Goal: Information Seeking & Learning: Understand process/instructions

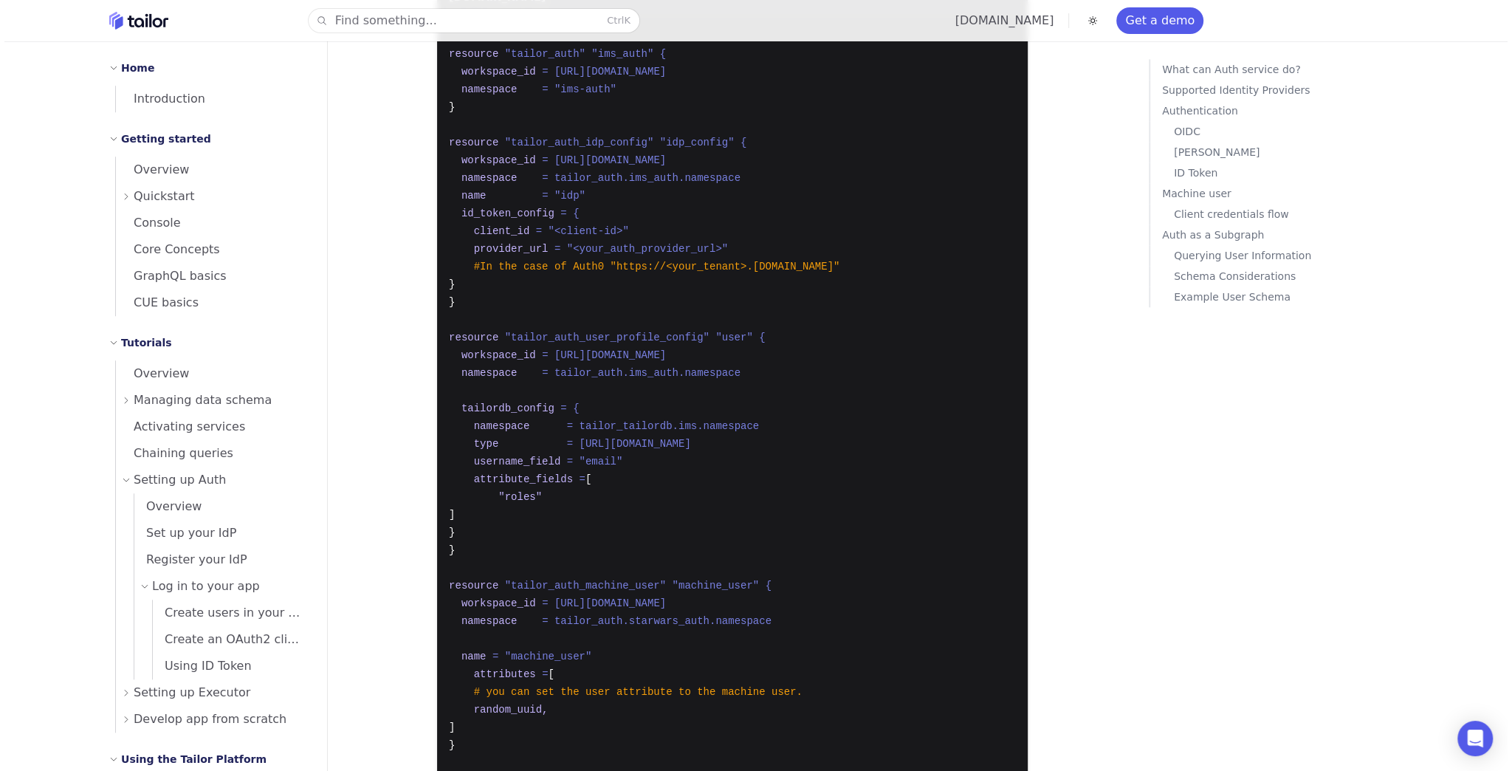
scroll to position [667, 0]
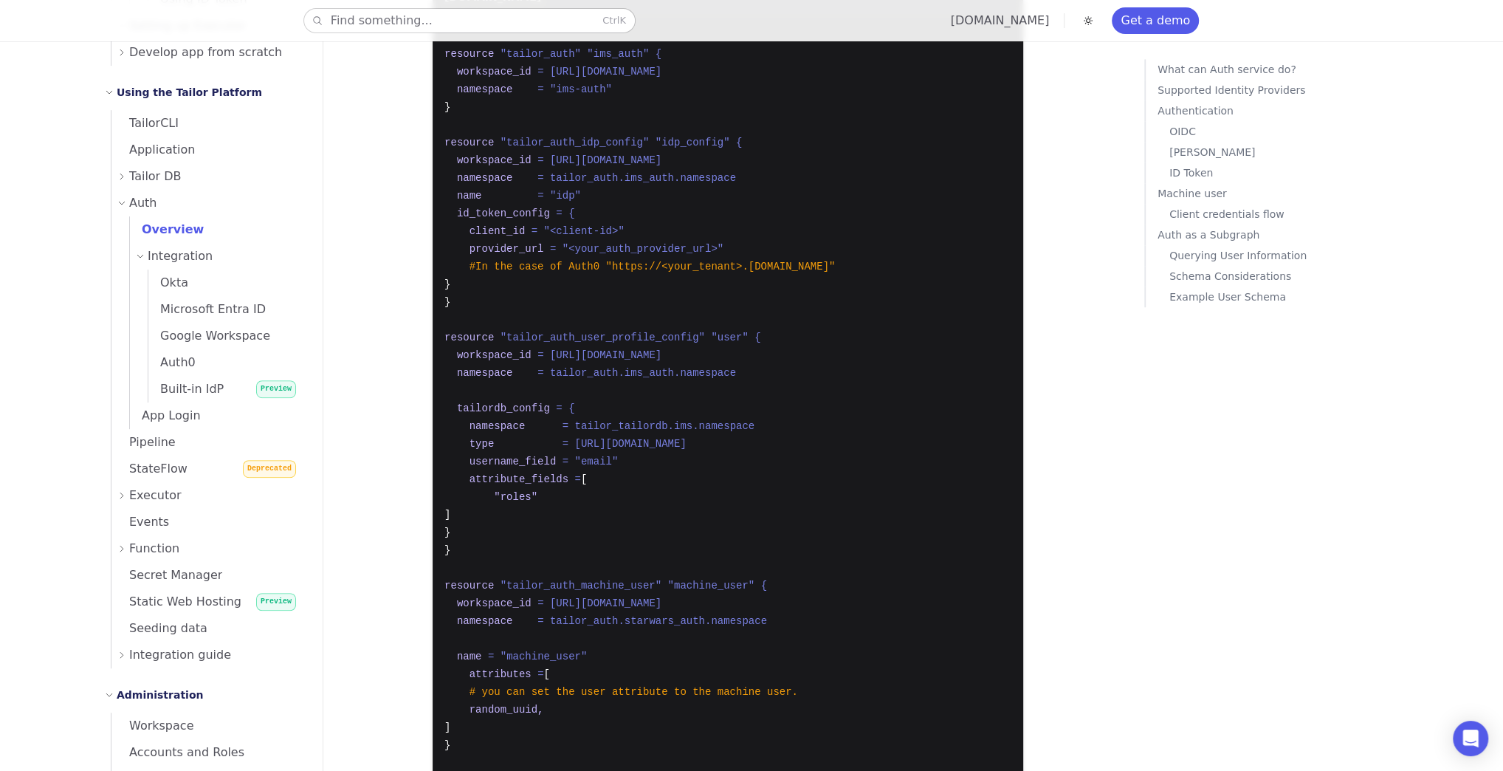
click at [479, 21] on button "Find something... Ctrl K" at bounding box center [469, 21] width 331 height 24
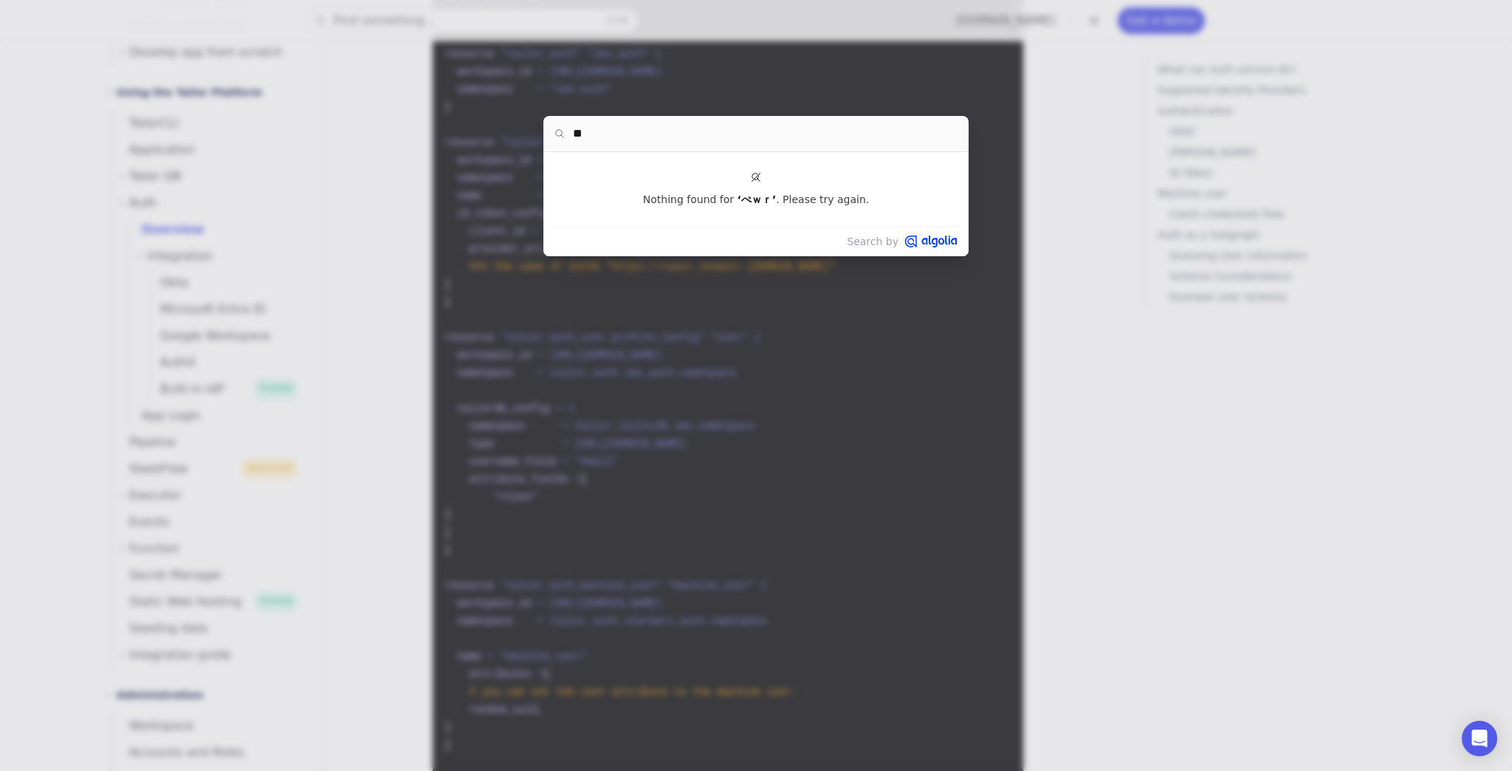
type input "*"
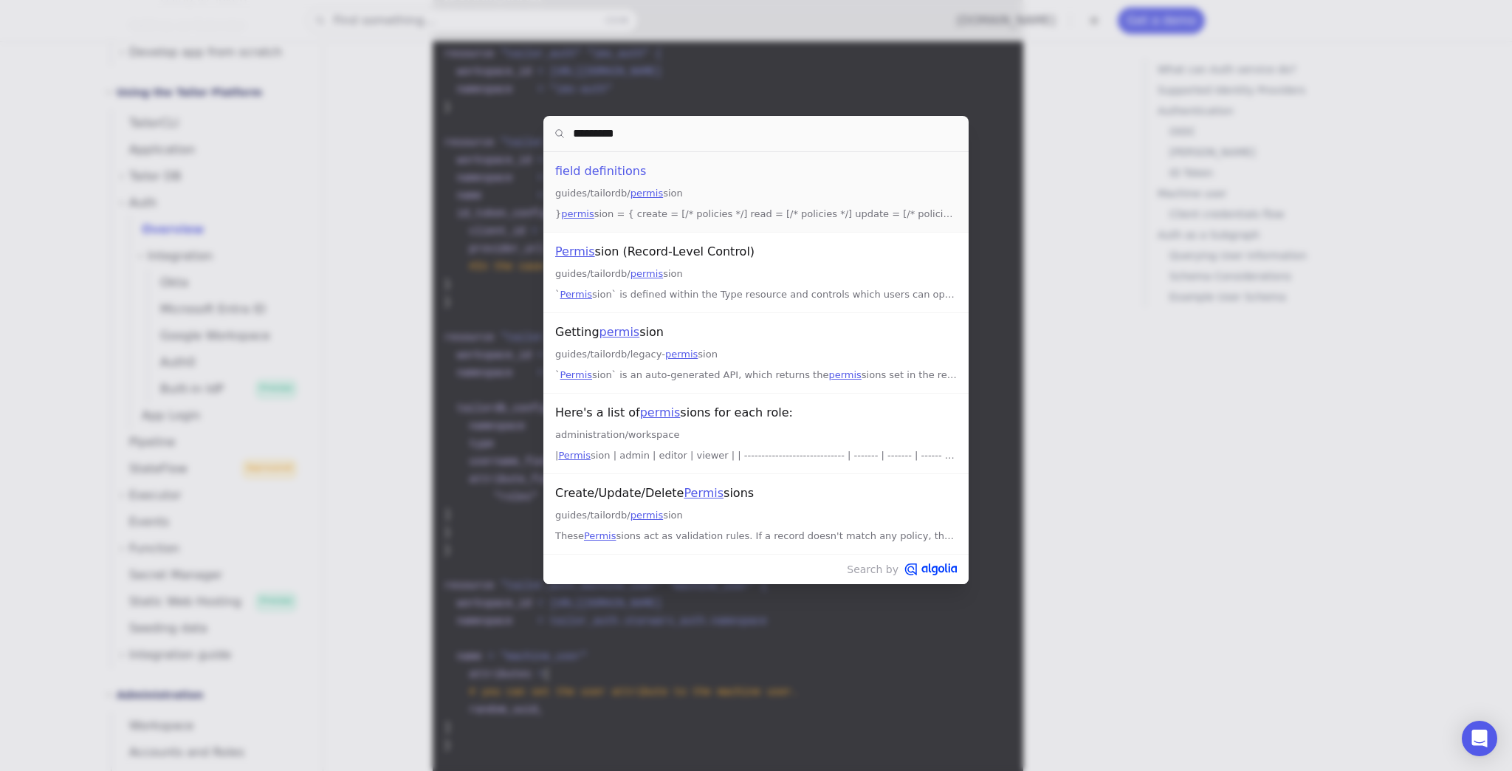
type input "**********"
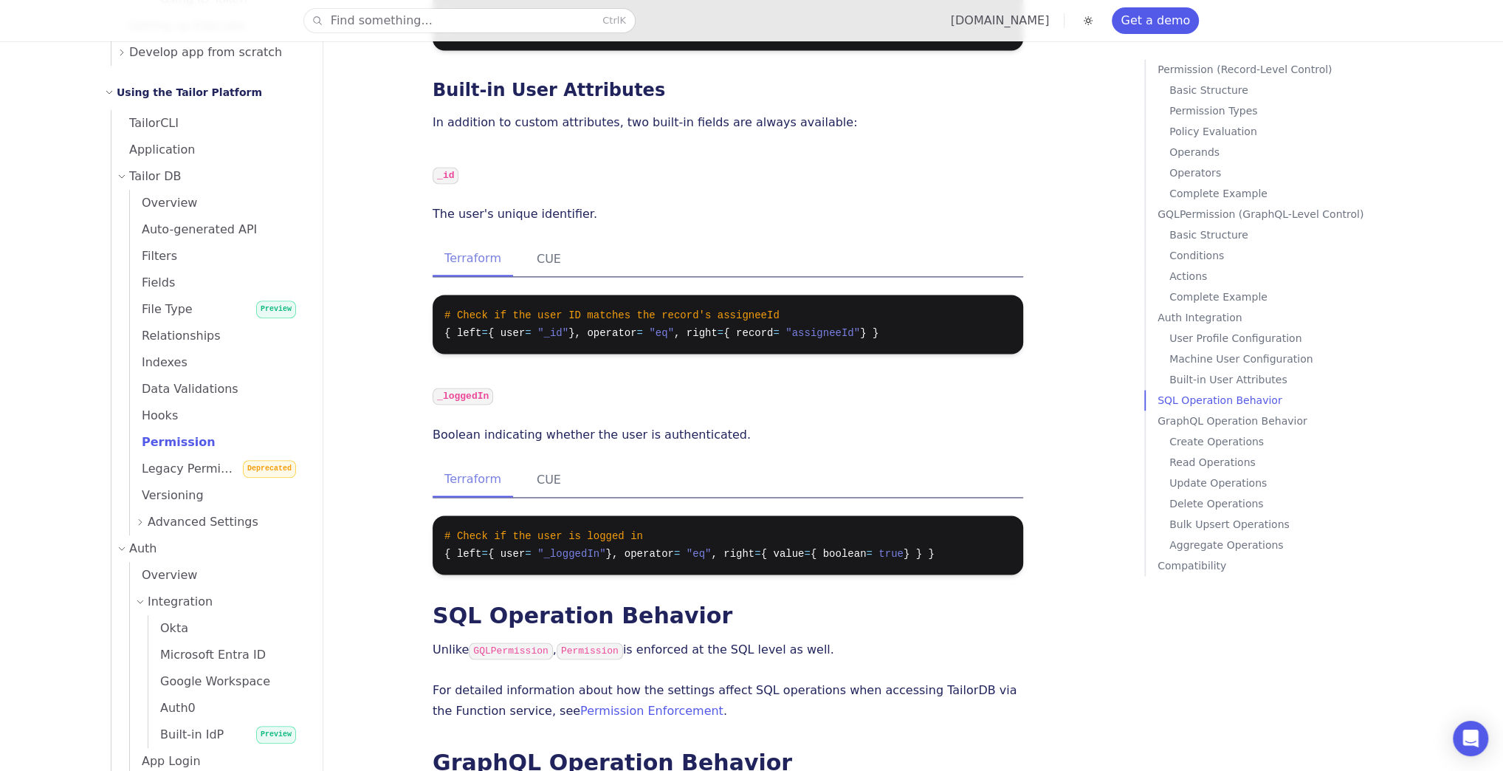
scroll to position [7855, 0]
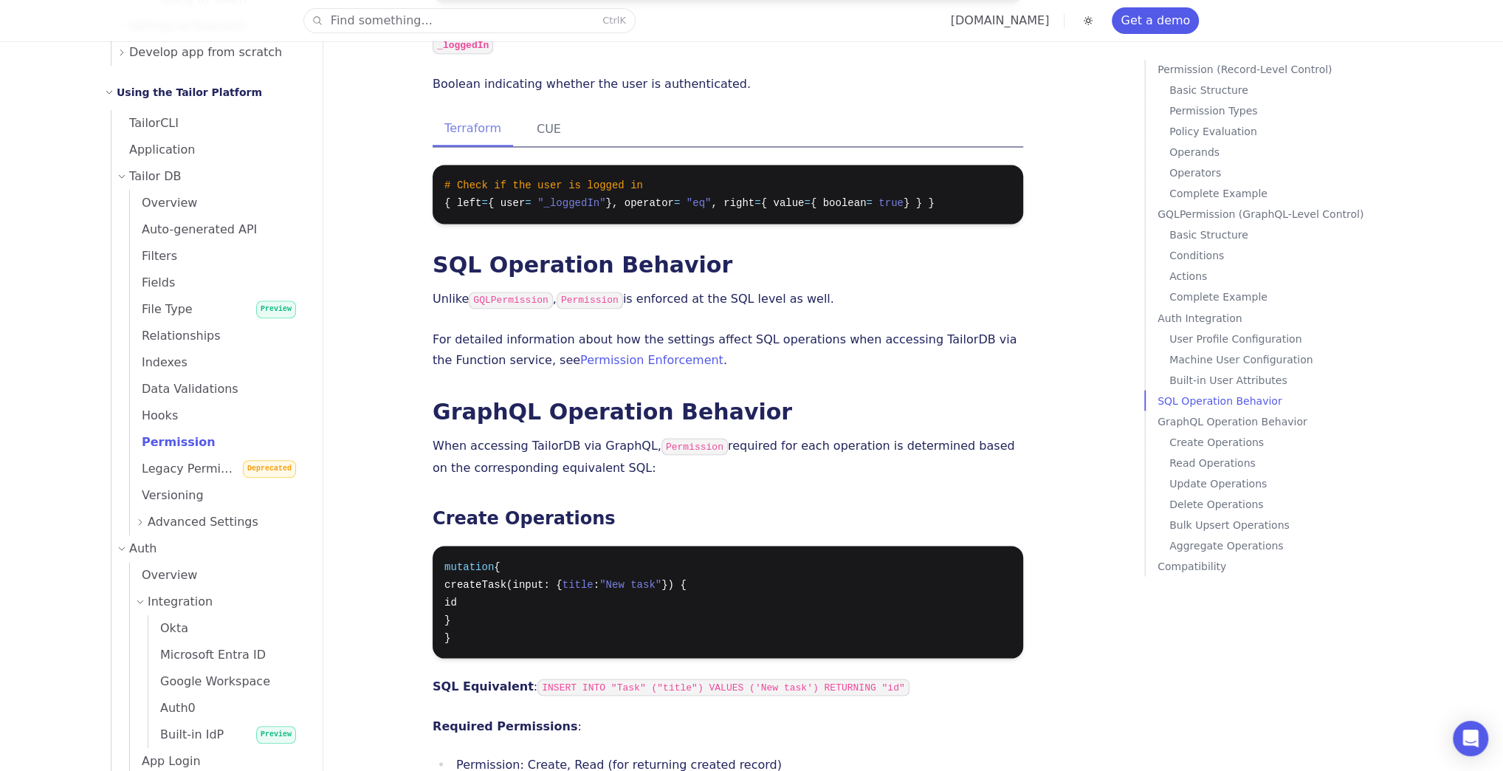
scroll to position [7914, 0]
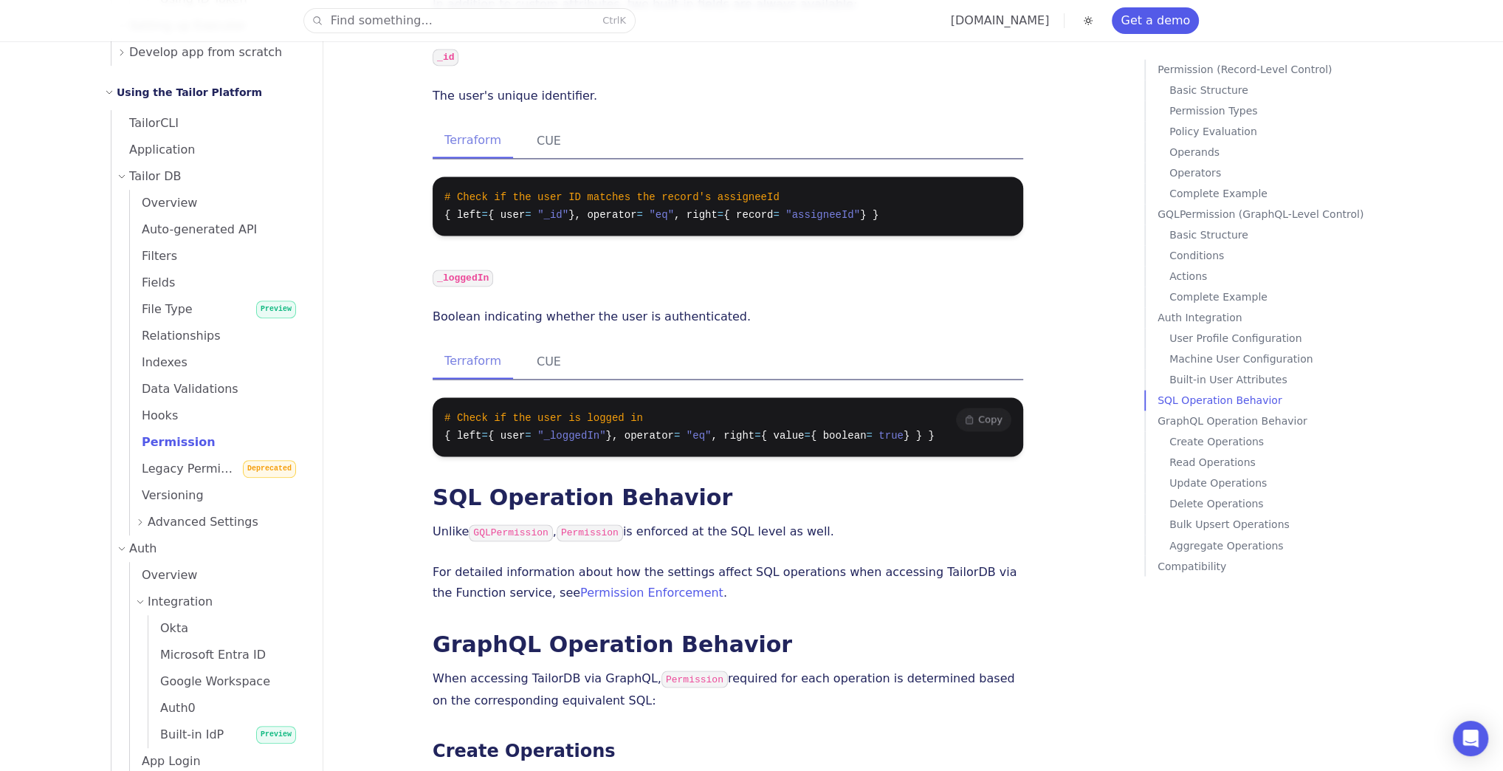
drag, startPoint x: 438, startPoint y: 322, endPoint x: 963, endPoint y: 331, distance: 524.9
click at [963, 397] on pre "# Check if the user is logged in { left = { user = "_loggedIn" }, operator = "e…" at bounding box center [728, 426] width 591 height 59
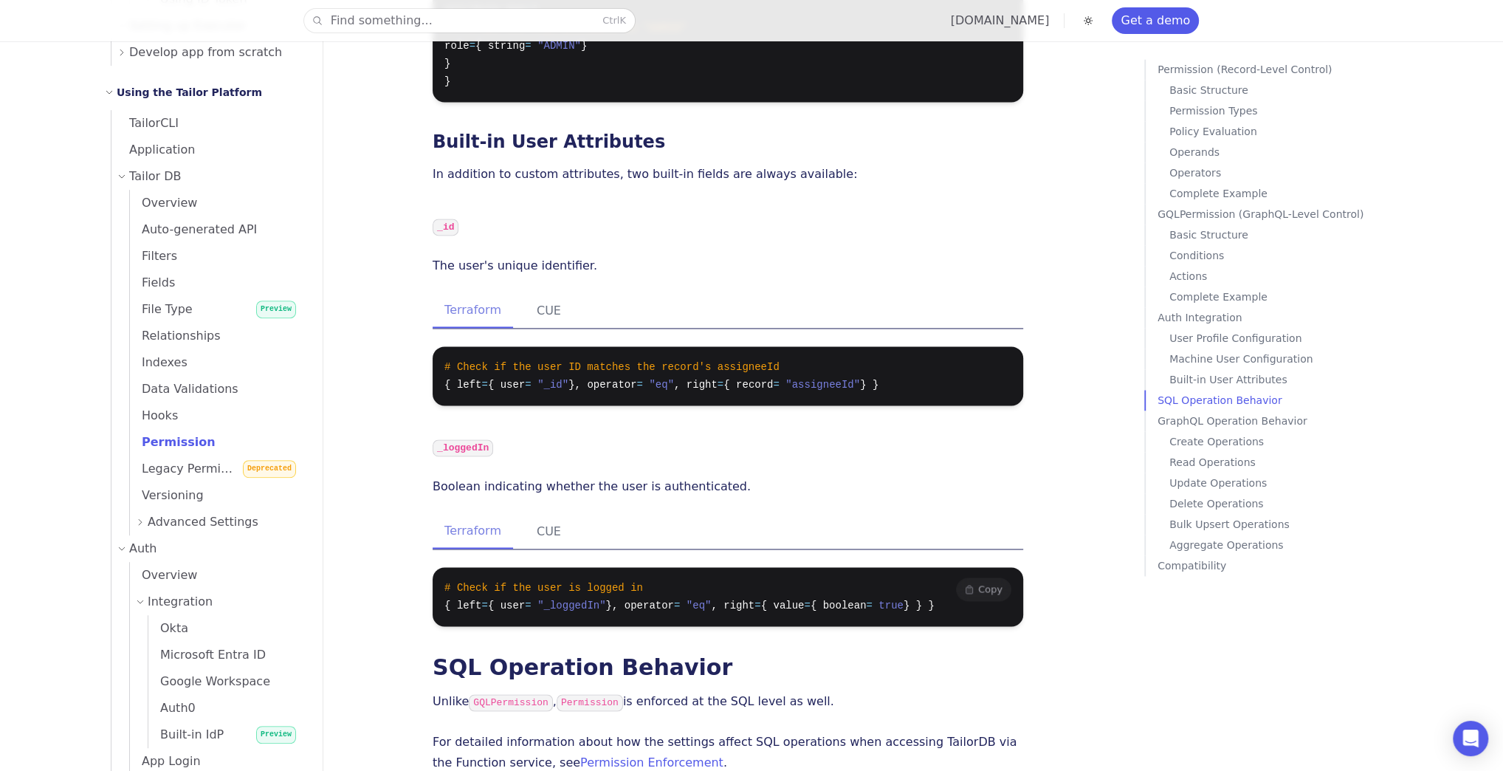
scroll to position [7795, 0]
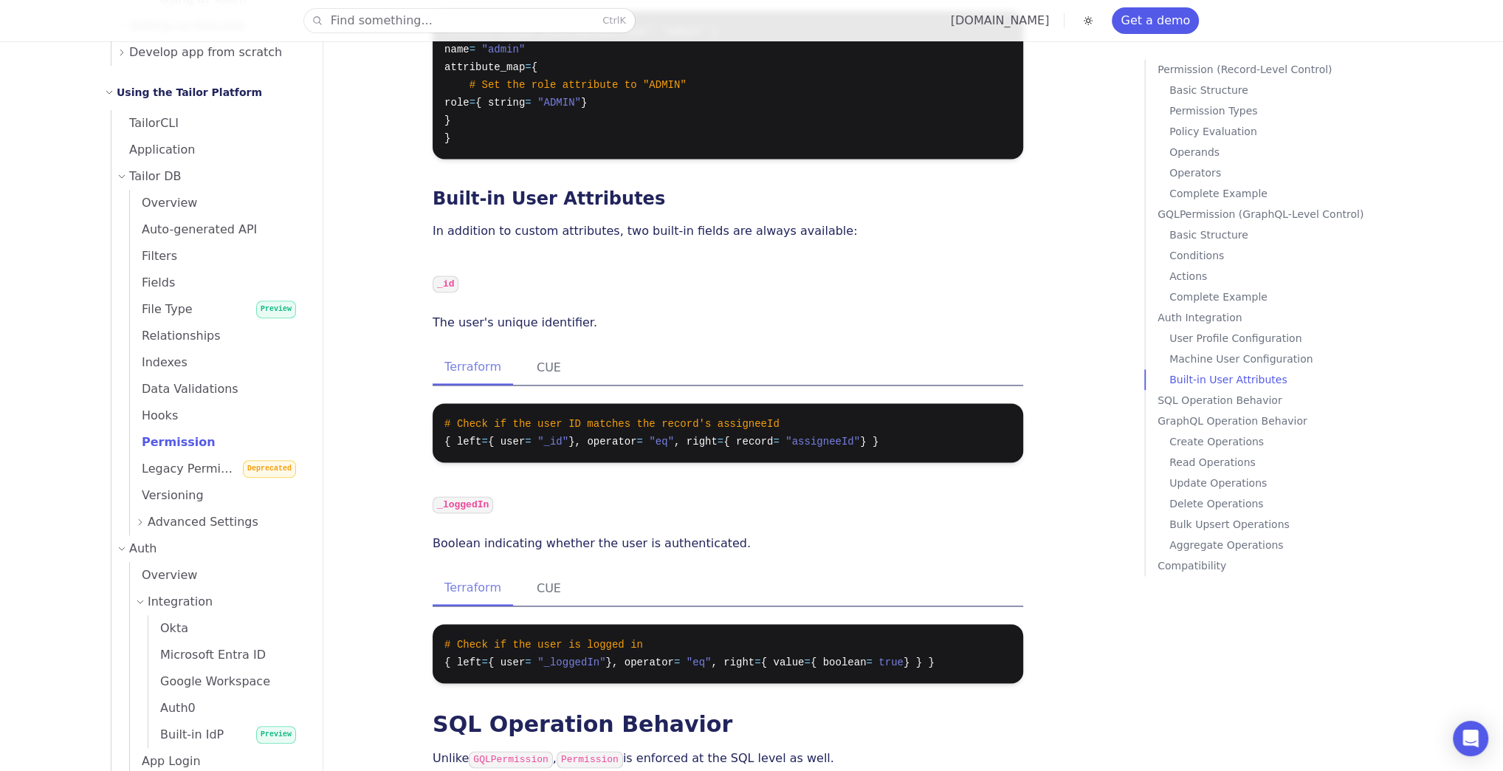
scroll to position [7855, 0]
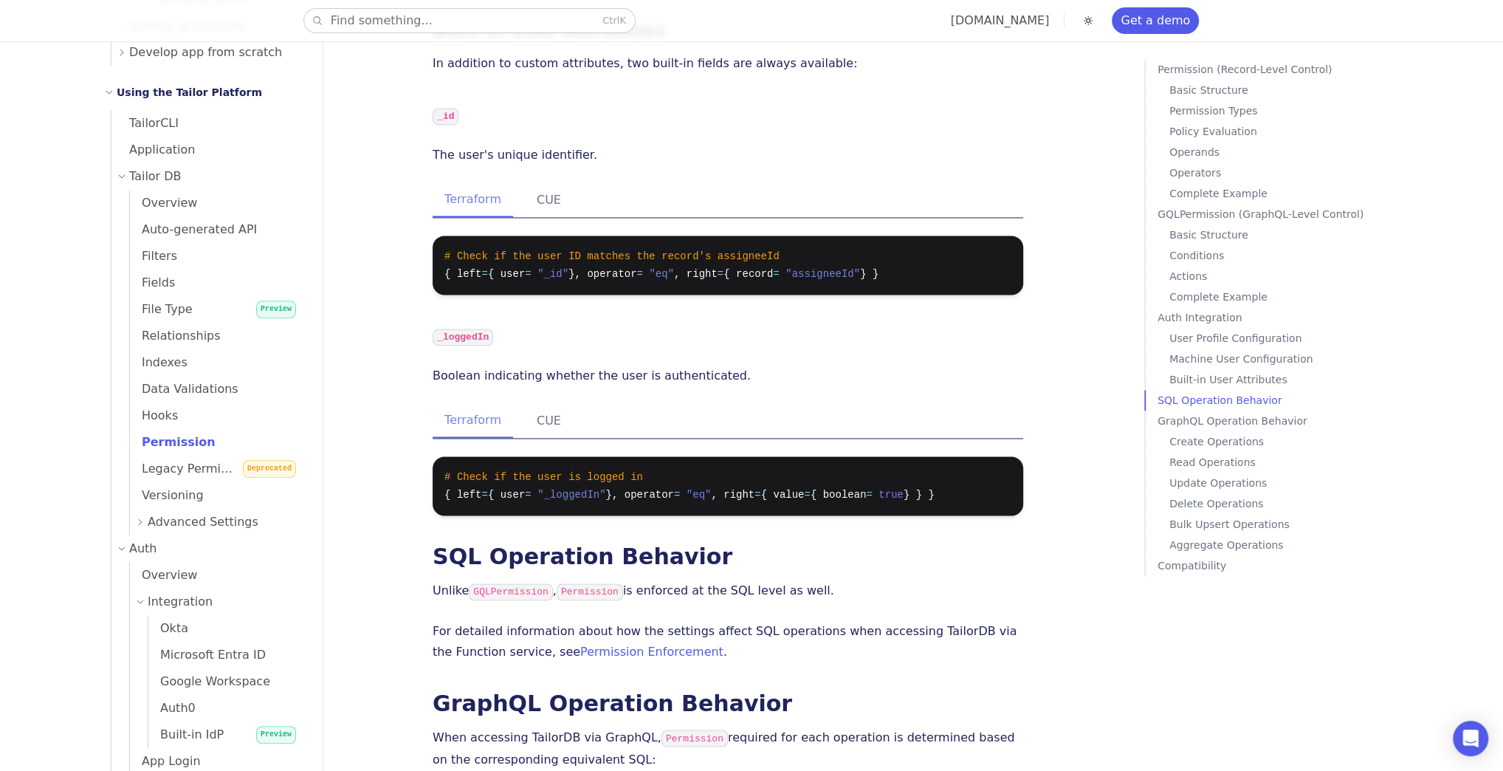
click at [512, 30] on button "Find something... Ctrl K" at bounding box center [469, 21] width 331 height 24
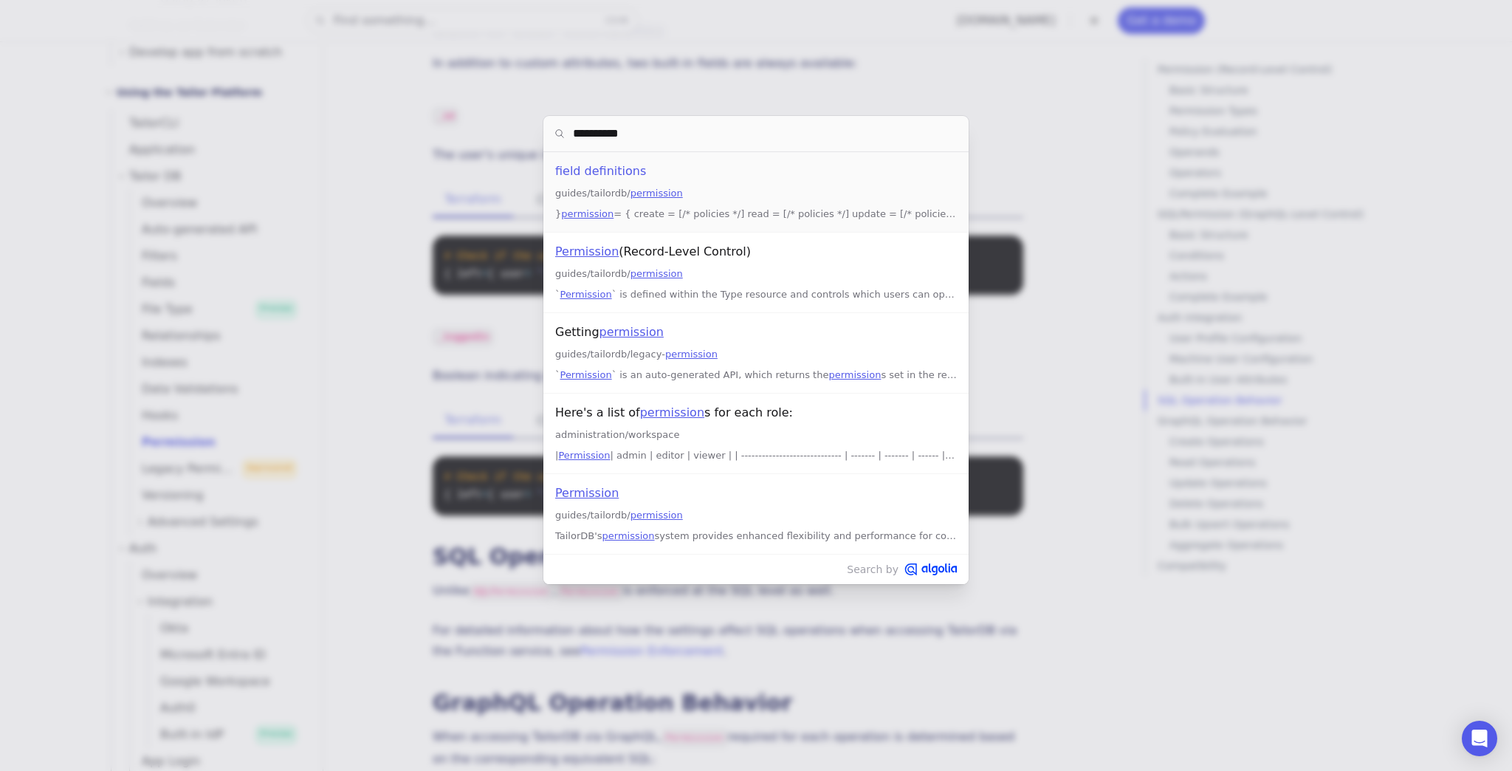
click at [512, 27] on div "**********" at bounding box center [756, 385] width 1512 height 771
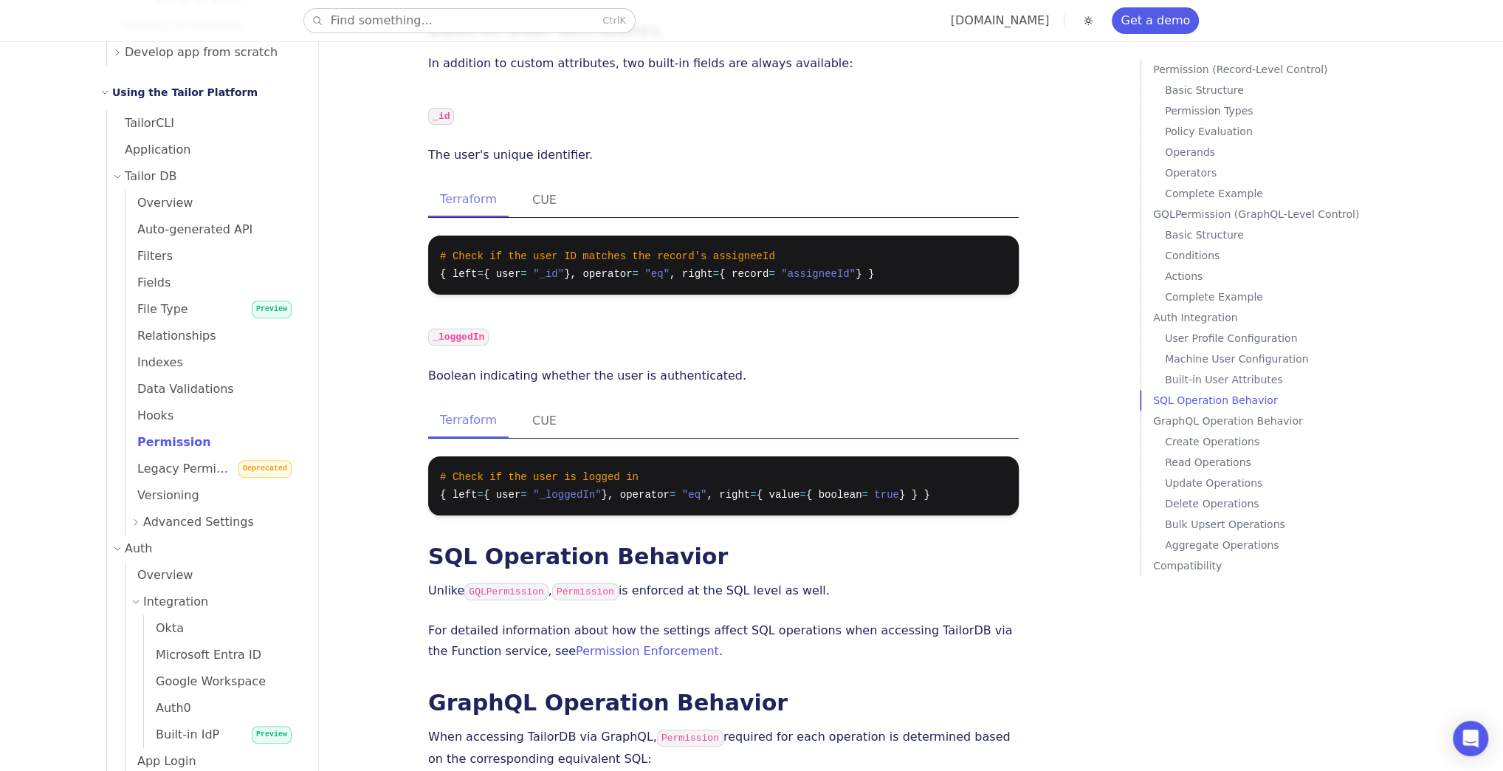
click at [512, 23] on button "Find something... Ctrl K" at bounding box center [469, 21] width 331 height 24
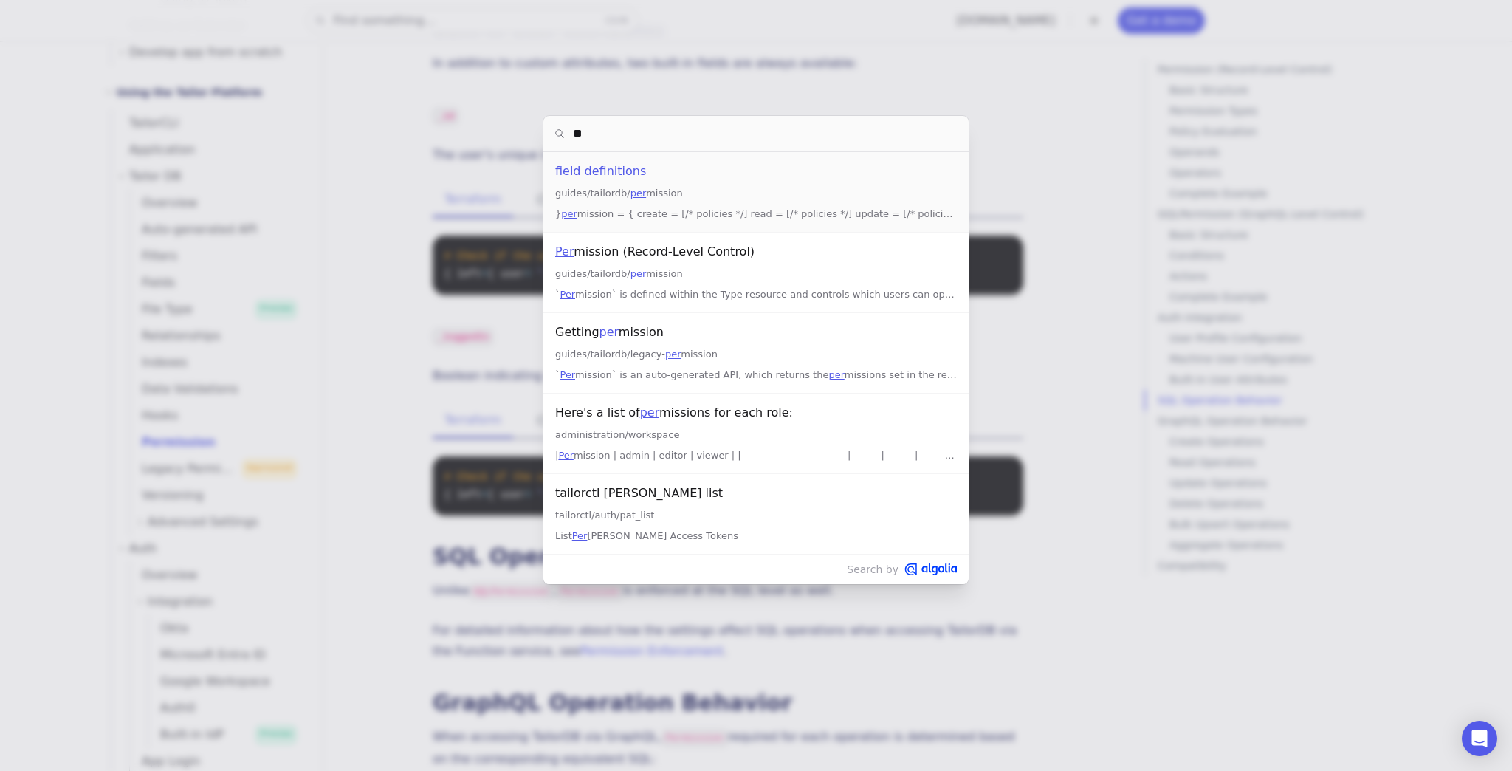
type input "*"
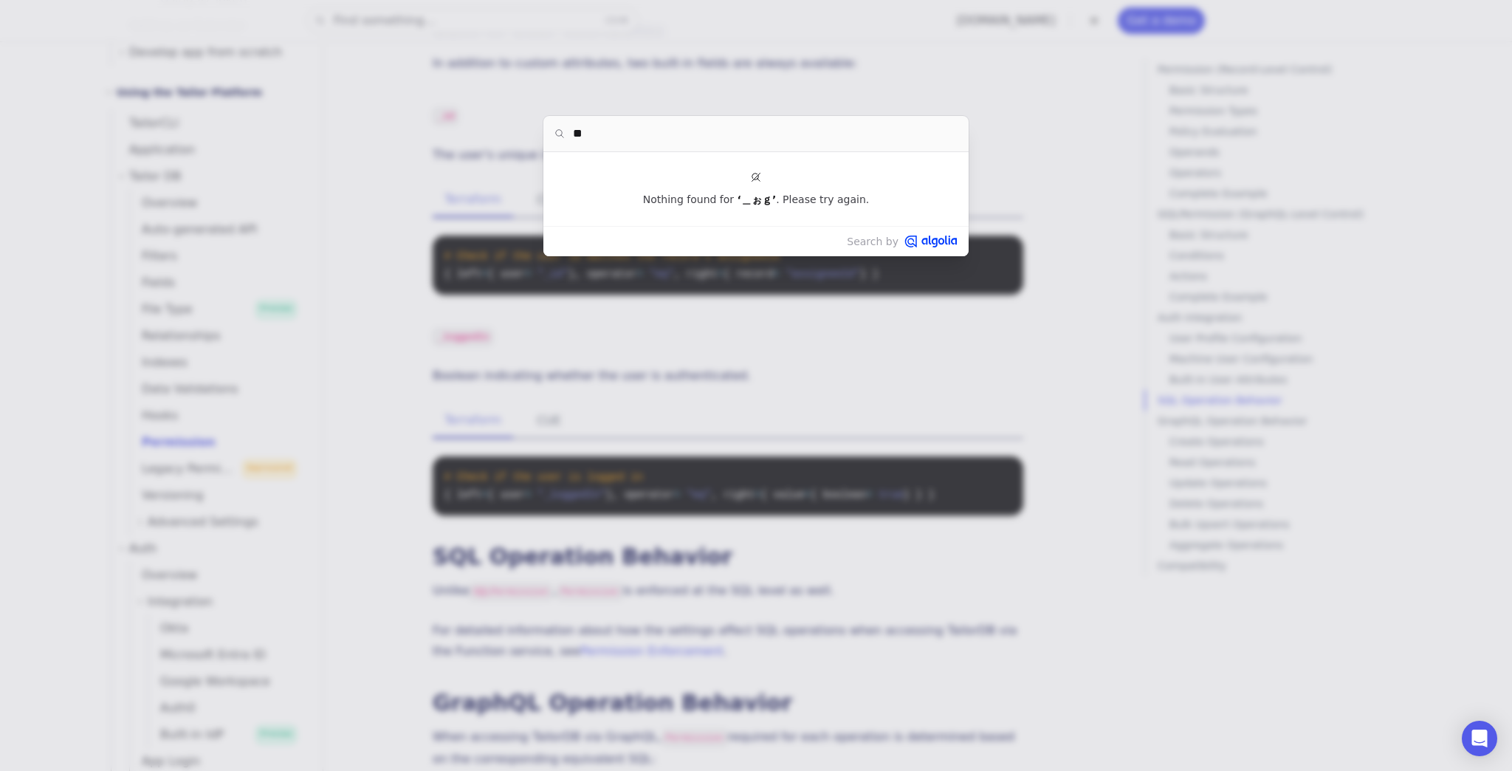
type input "*"
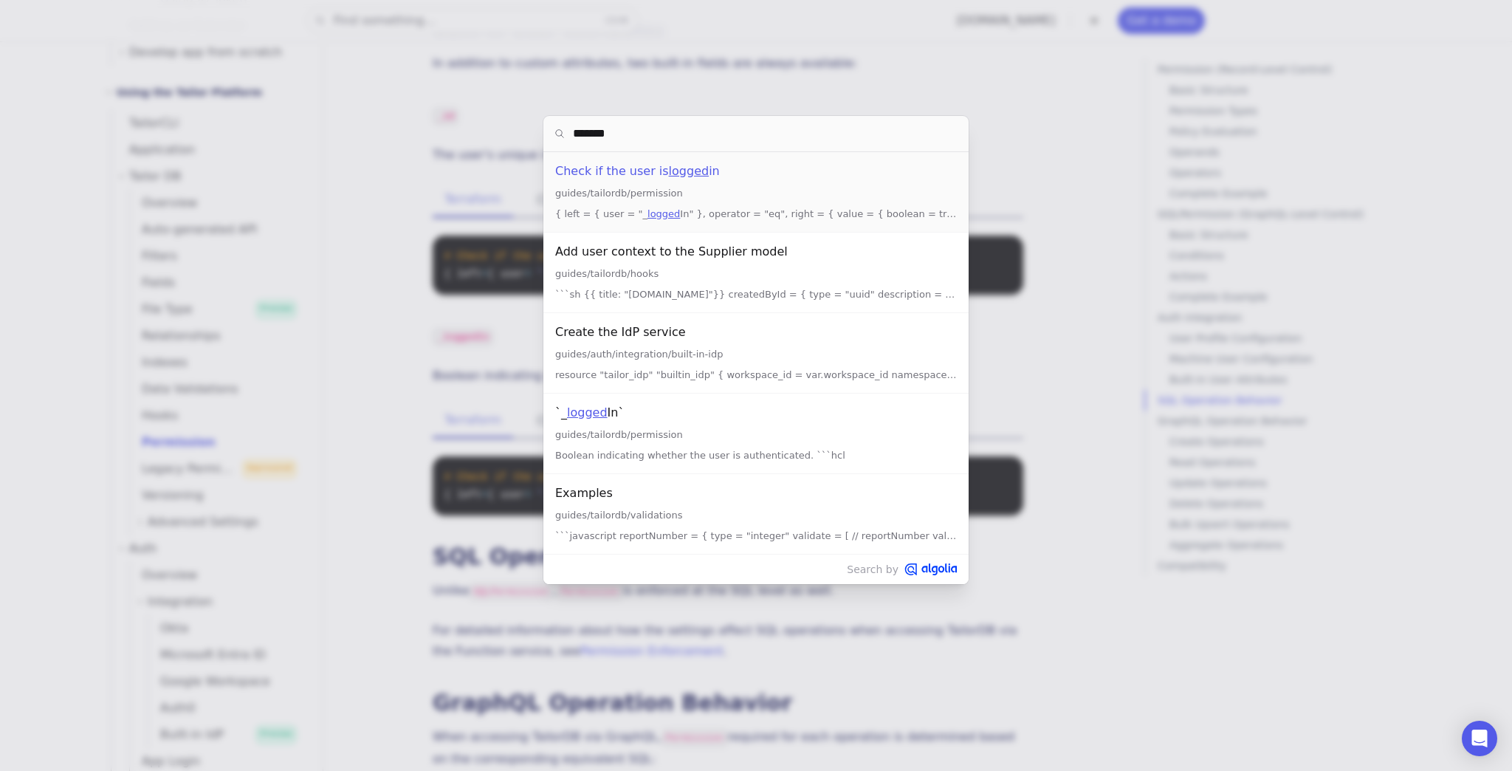
type input "********"
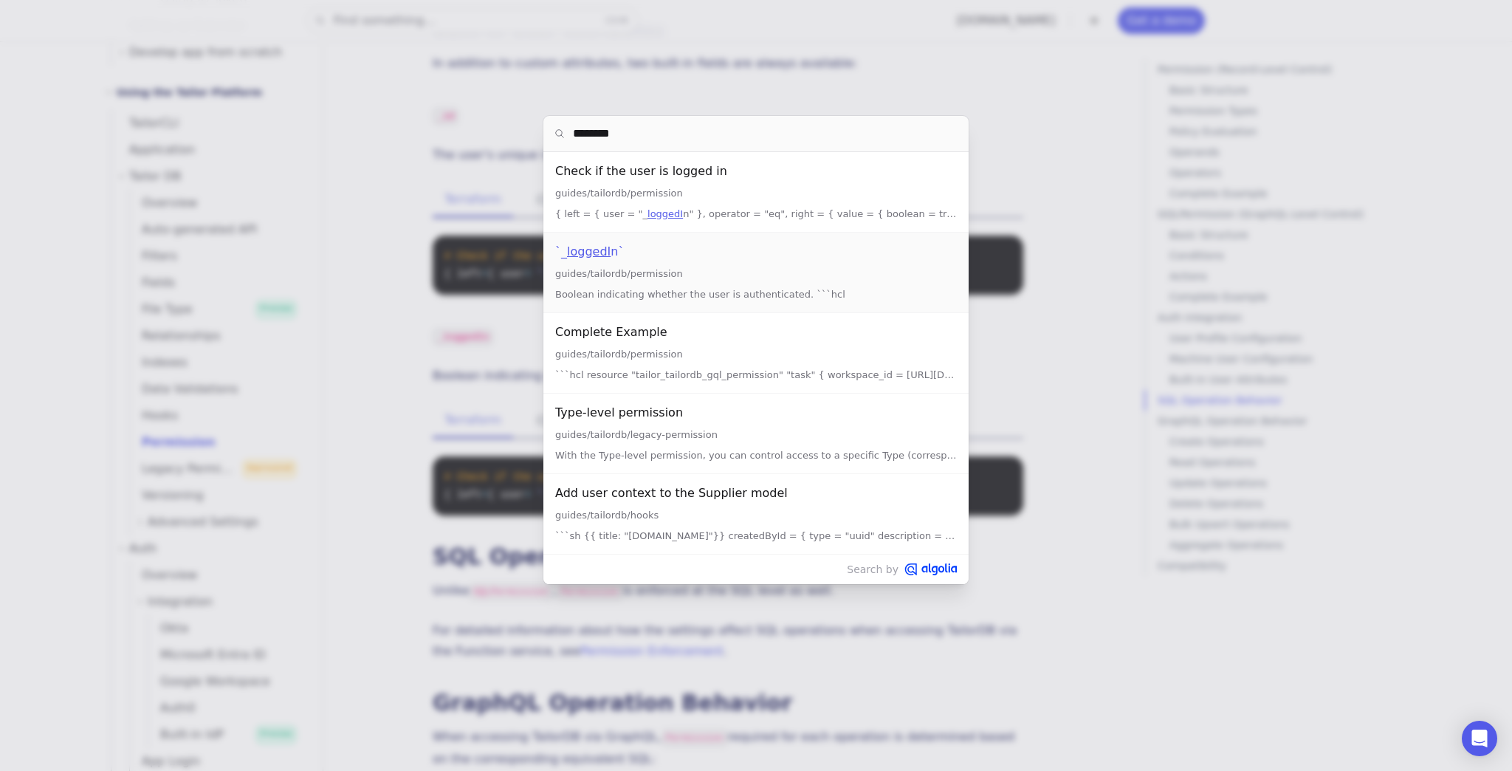
click at [590, 252] on mark "loggedI" at bounding box center [589, 251] width 44 height 14
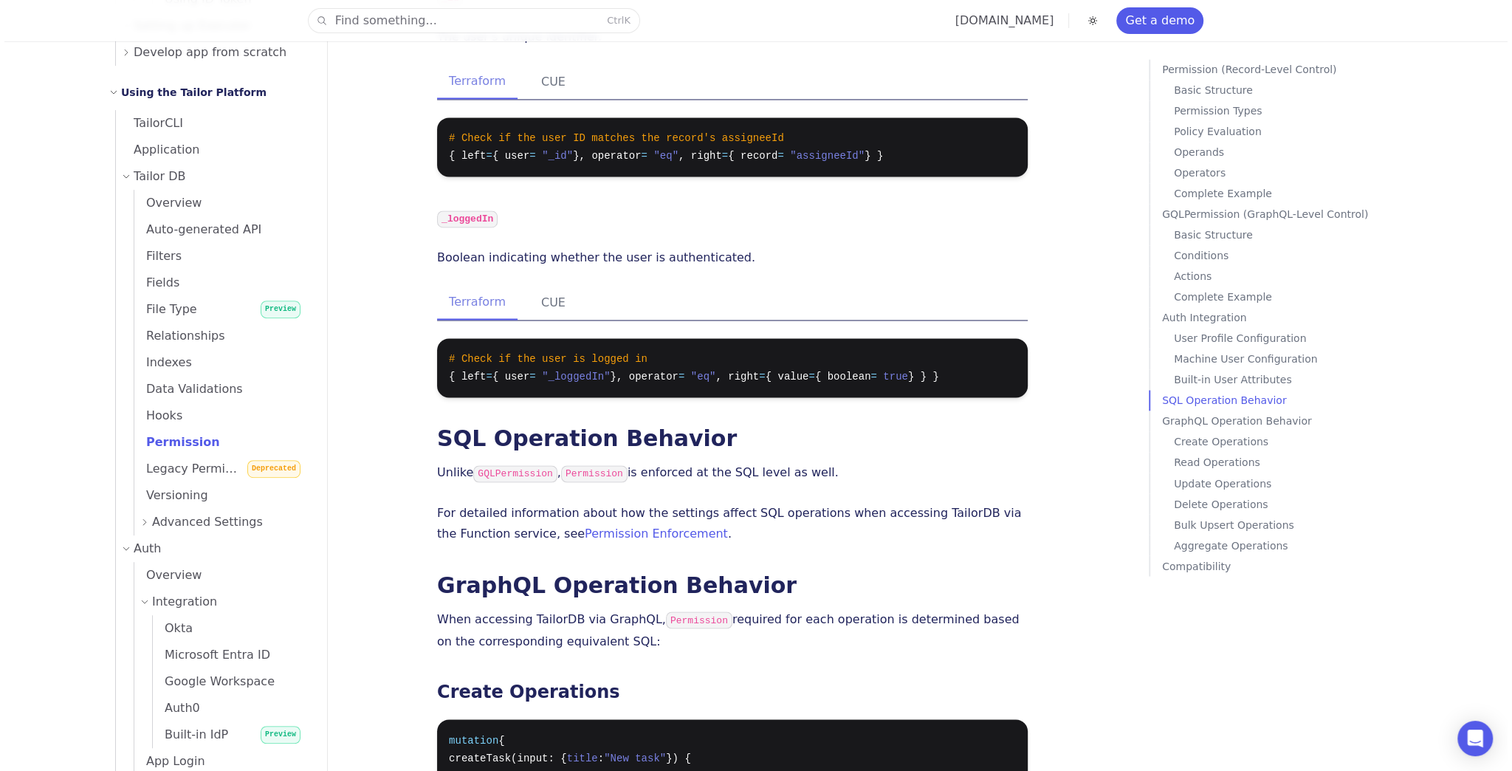
scroll to position [7914, 0]
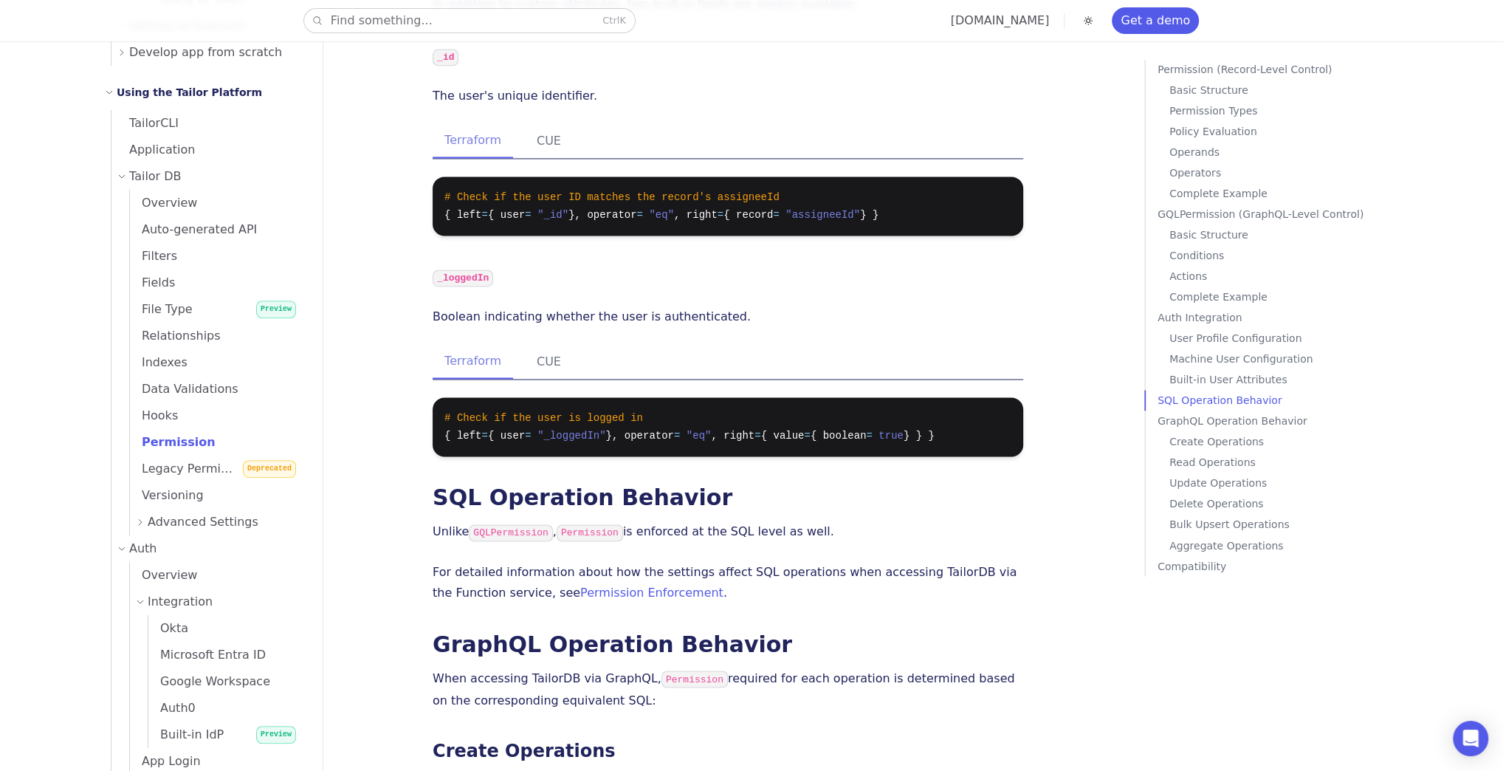
click at [441, 21] on button "Find something... Ctrl K" at bounding box center [469, 21] width 331 height 24
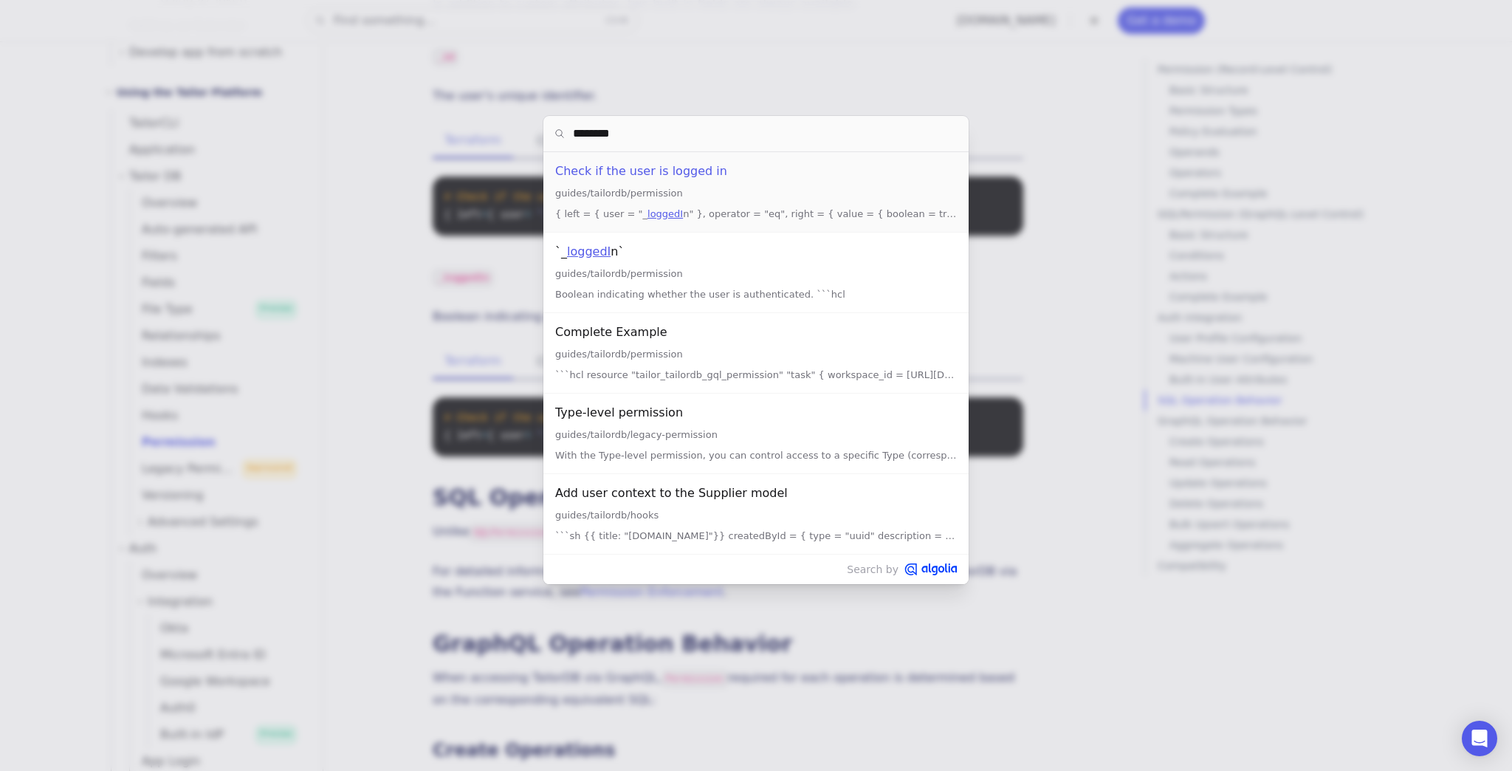
click at [628, 171] on div "Check if the user is logged in" at bounding box center [756, 171] width 402 height 21
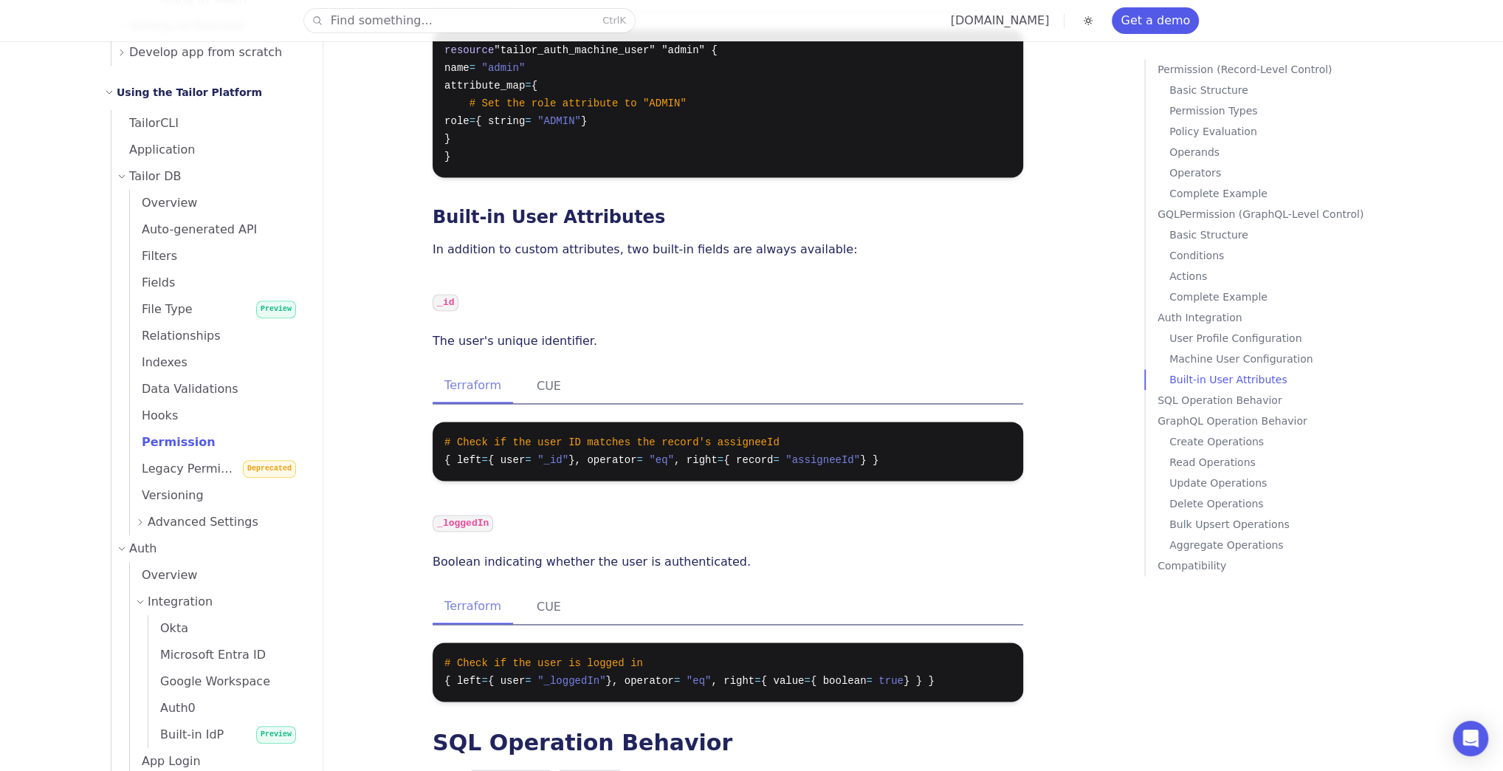
scroll to position [6499, 0]
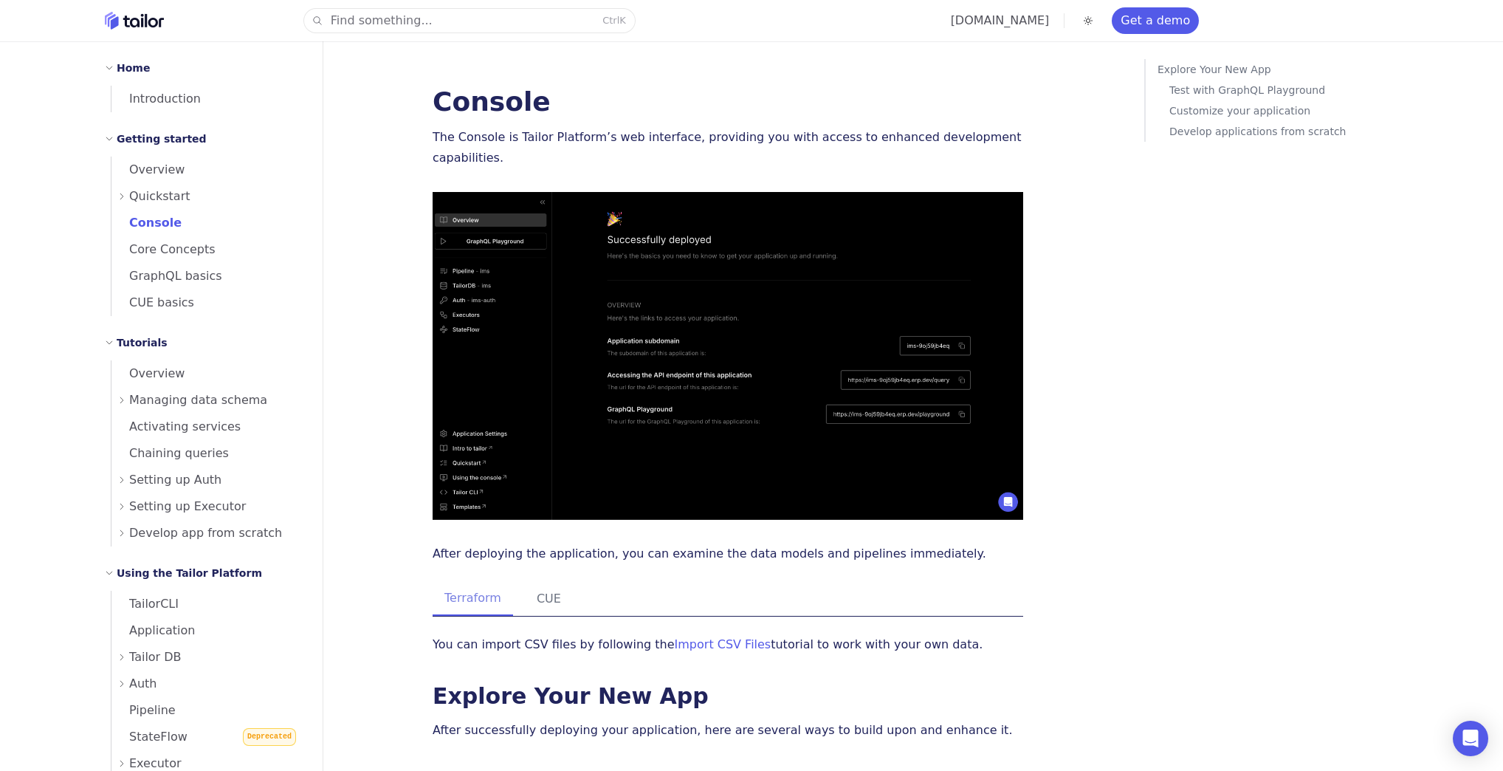
scroll to position [2717, 0]
